Goal: Find contact information: Find contact information

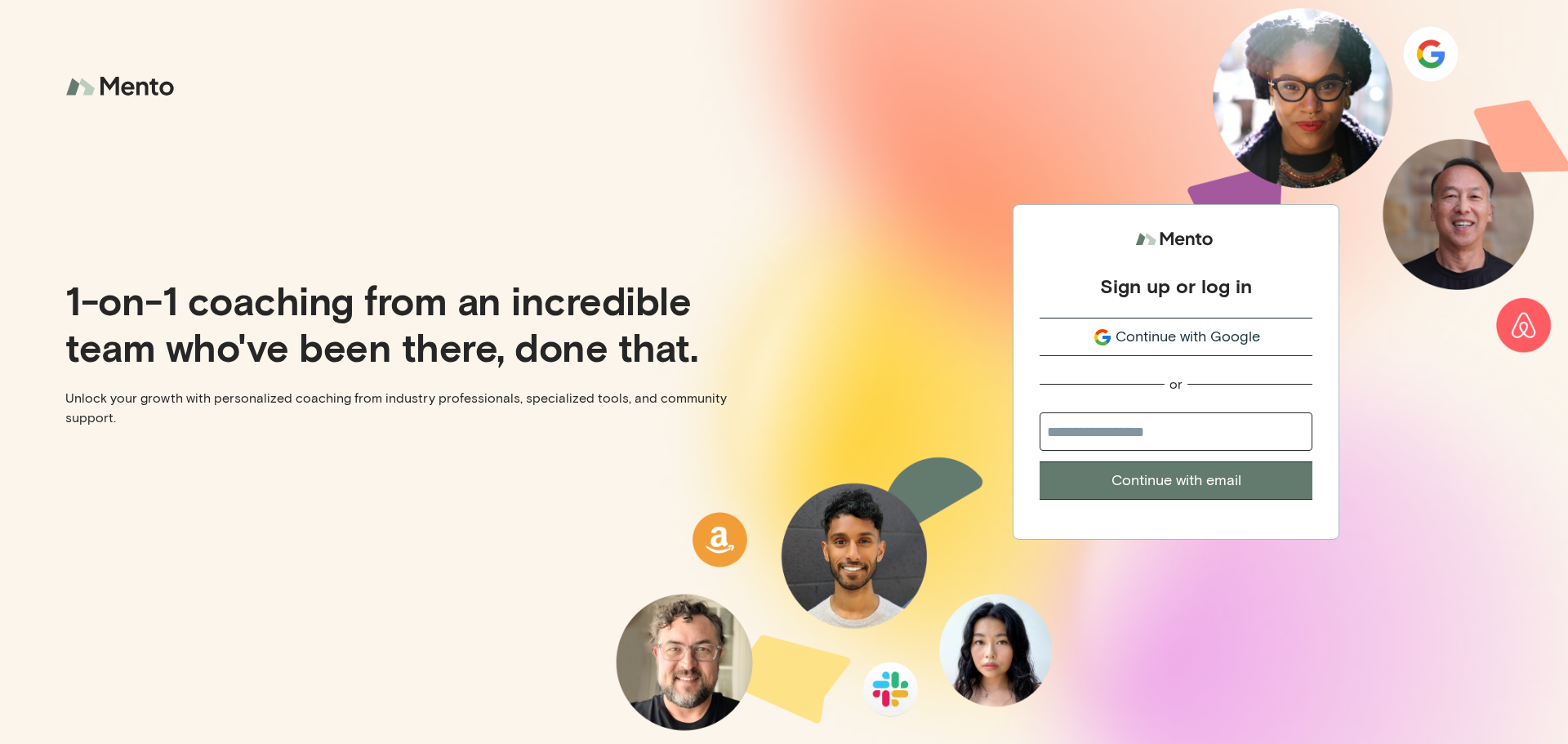
click at [1188, 340] on span "Continue with Google" at bounding box center [1188, 337] width 144 height 22
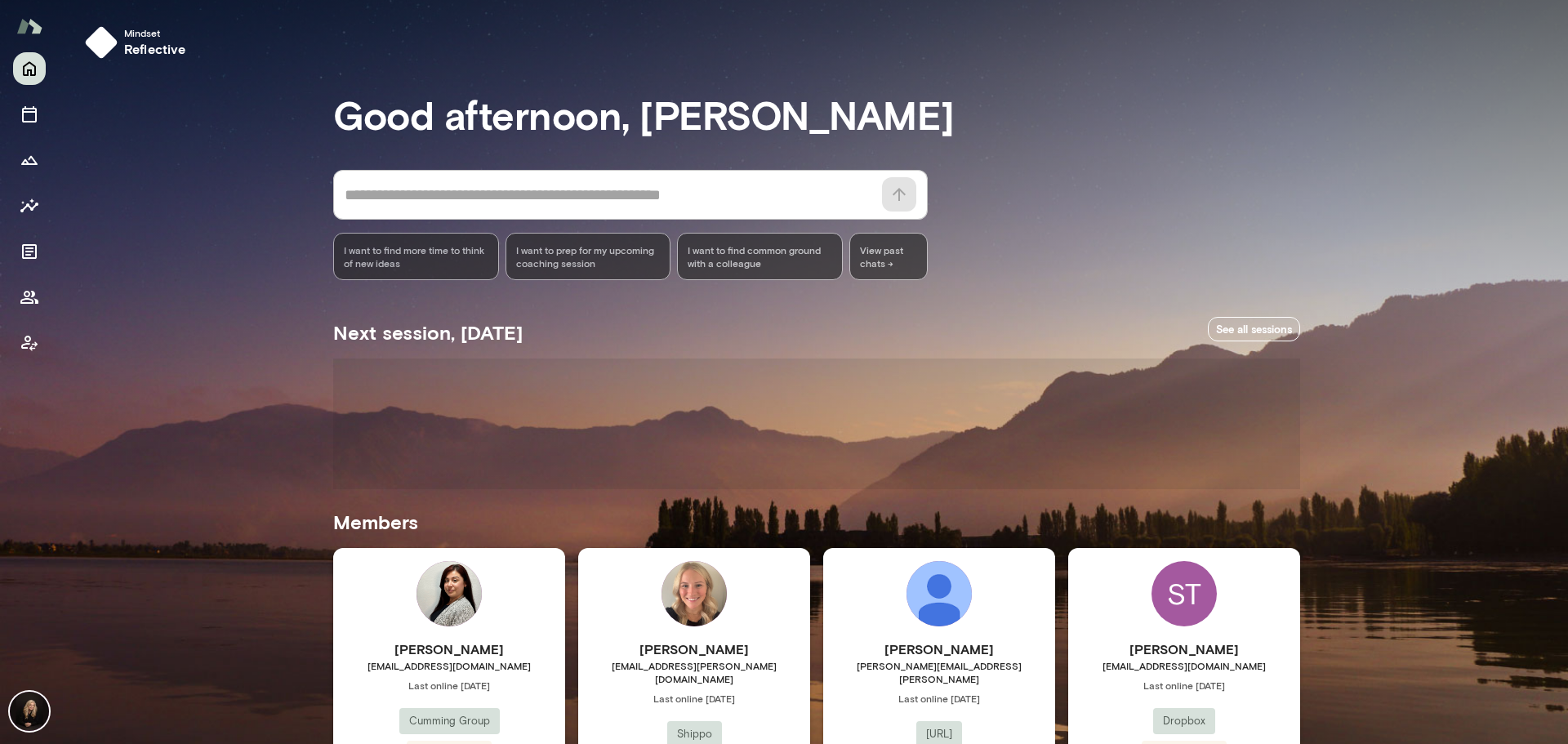
scroll to position [381, 0]
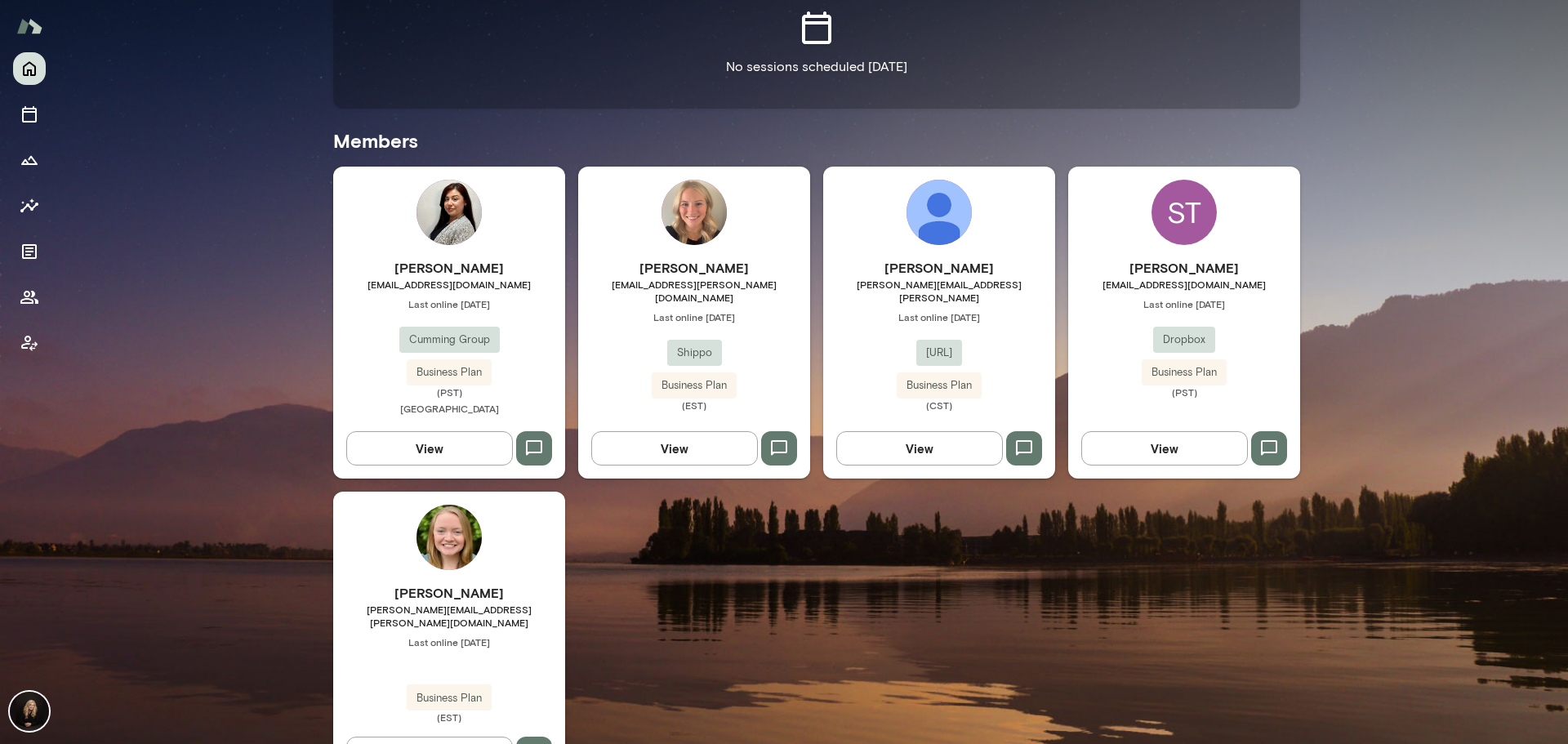
click at [501, 327] on div "[PERSON_NAME] [EMAIL_ADDRESS][DOMAIN_NAME] Last online [DATE] Cumming Group Bus…" at bounding box center [449, 338] width 232 height 160
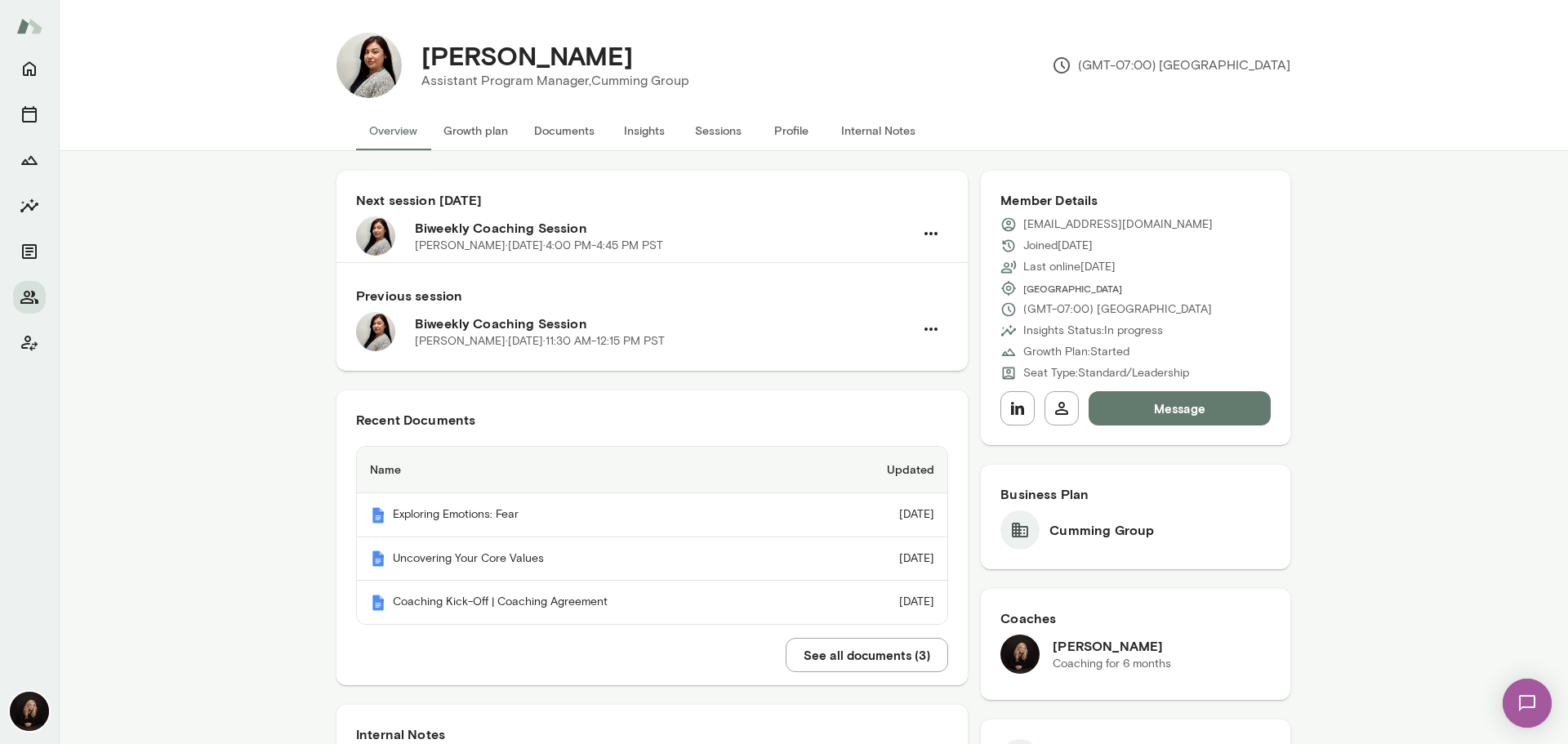
click at [1146, 226] on p "[EMAIL_ADDRESS][DOMAIN_NAME]" at bounding box center [1118, 224] width 190 height 16
copy div "[EMAIL_ADDRESS][DOMAIN_NAME]"
click at [21, 719] on img at bounding box center [29, 711] width 39 height 39
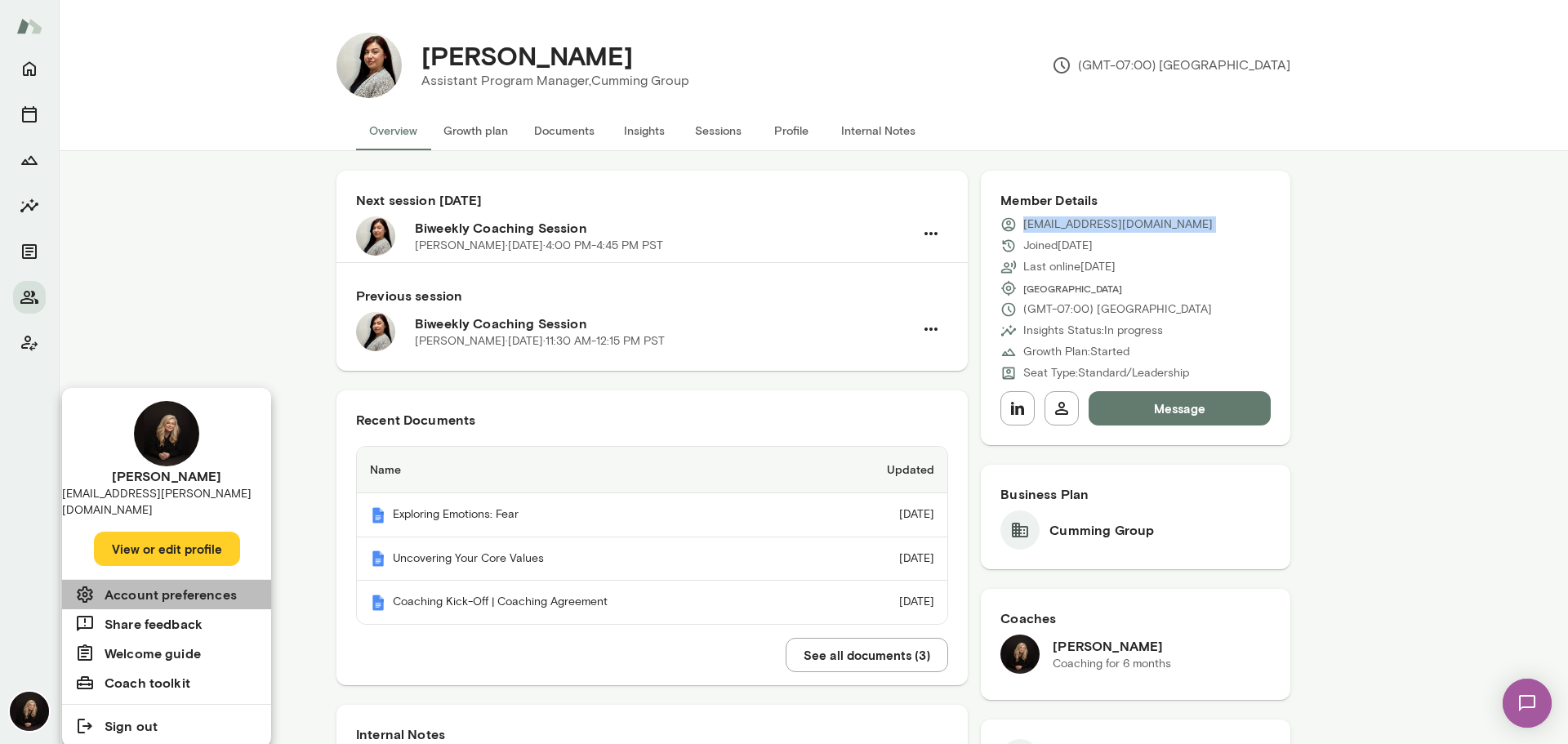
click at [202, 584] on h6 "Account preferences" at bounding box center [170, 594] width 133 height 19
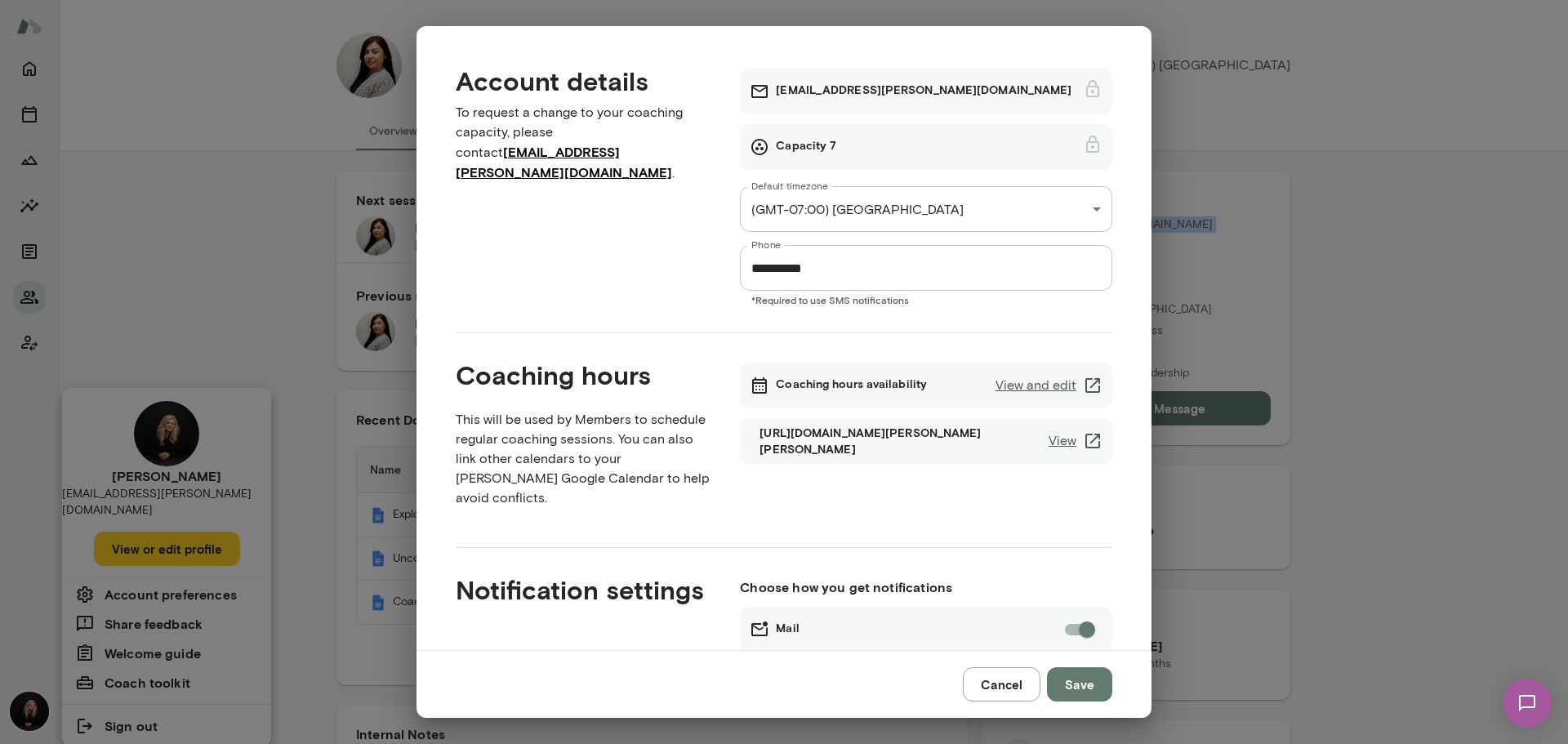
click at [1083, 437] on icon at bounding box center [1092, 440] width 19 height 19
